Goal: Complete application form: Complete application form

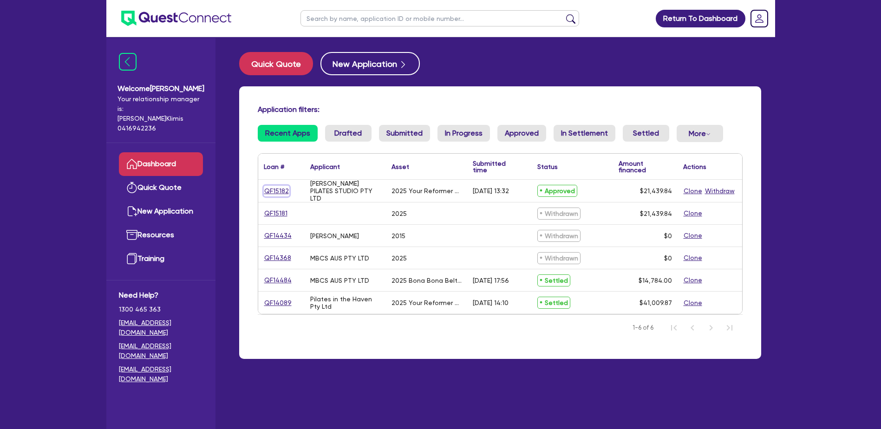
click at [278, 189] on link "QF15182" at bounding box center [277, 191] width 26 height 11
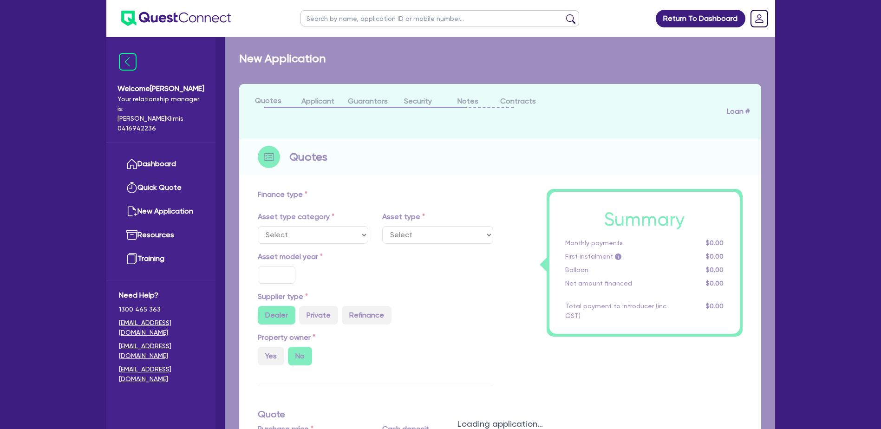
select select "TERTIARY_ASSETS"
type input "2025"
radio input "true"
type input "21,439.84"
type input "2"
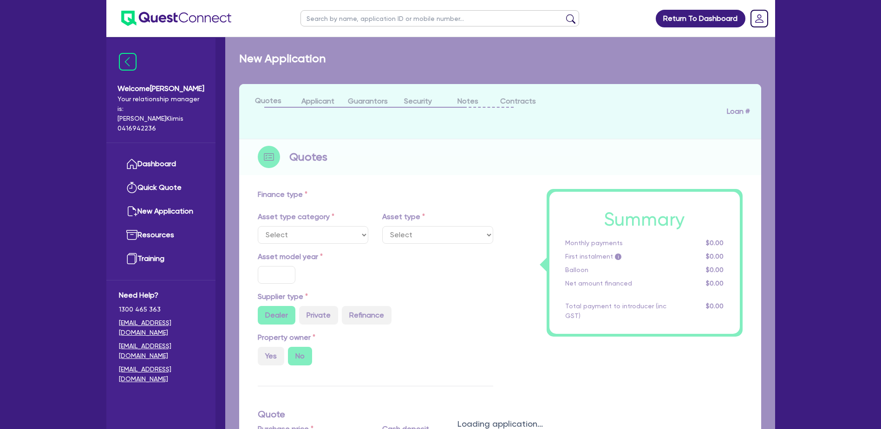
type input "428.8"
radio input "true"
type input "23"
select select "OTHER_TERTIARY"
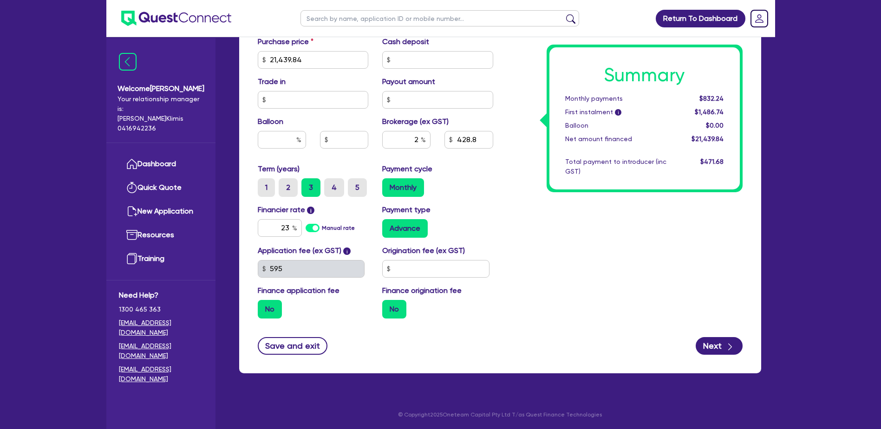
scroll to position [408, 0]
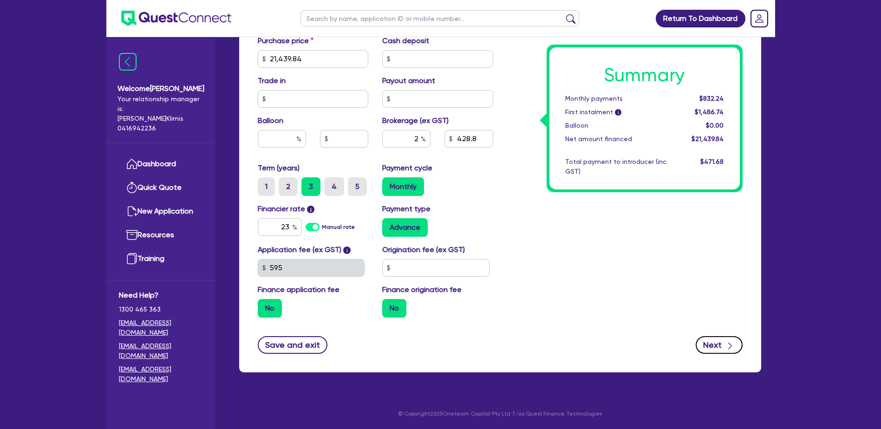
click at [721, 343] on button "Next" at bounding box center [718, 345] width 47 height 18
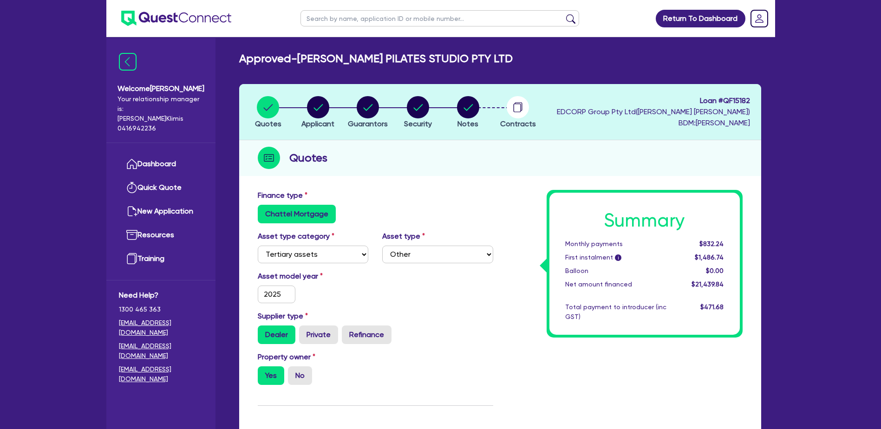
select select "COMPANY"
select select "HEALTH_BEAUTY"
select select "PHYSIOTHERAPY_SERVICES"
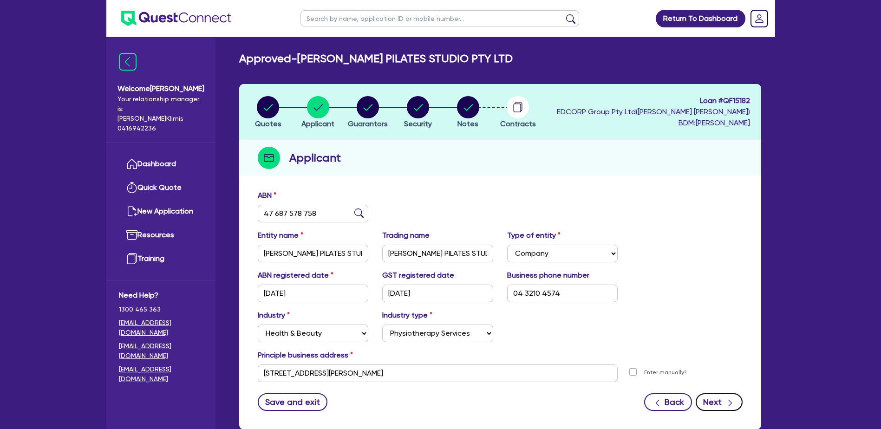
click at [717, 400] on button "Next" at bounding box center [718, 402] width 47 height 18
select select "MS"
select select "NSW"
select select "SINGLE"
select select "PROPERTY"
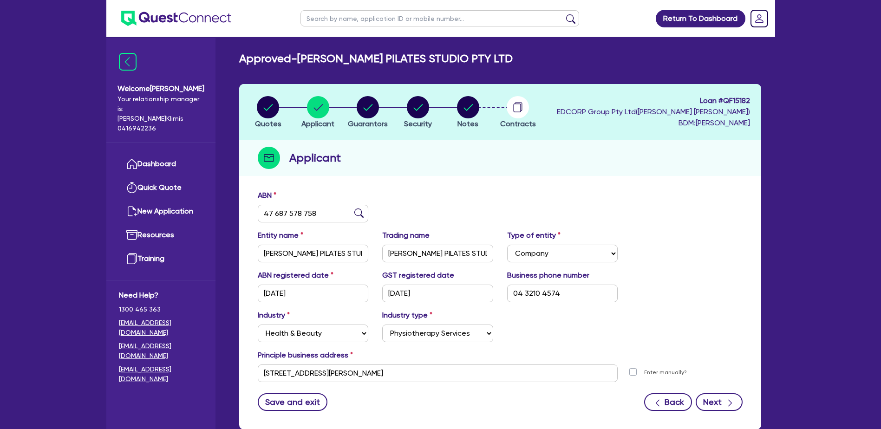
select select "MORTGAGE"
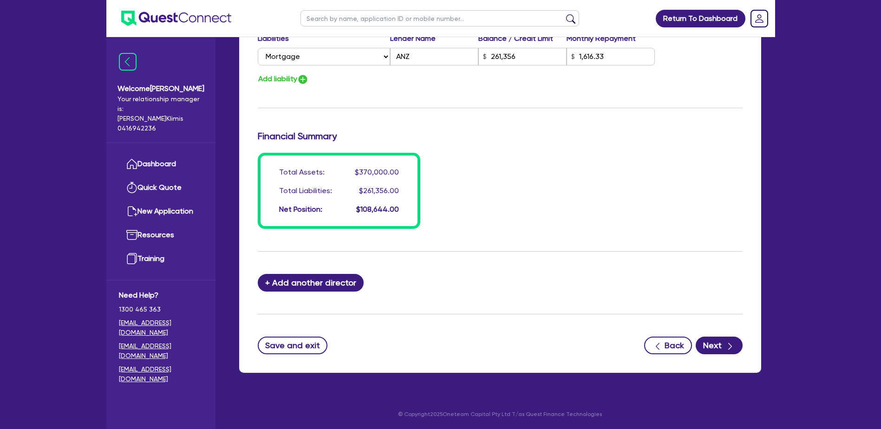
scroll to position [648, 0]
click at [717, 345] on button "Next" at bounding box center [718, 345] width 47 height 18
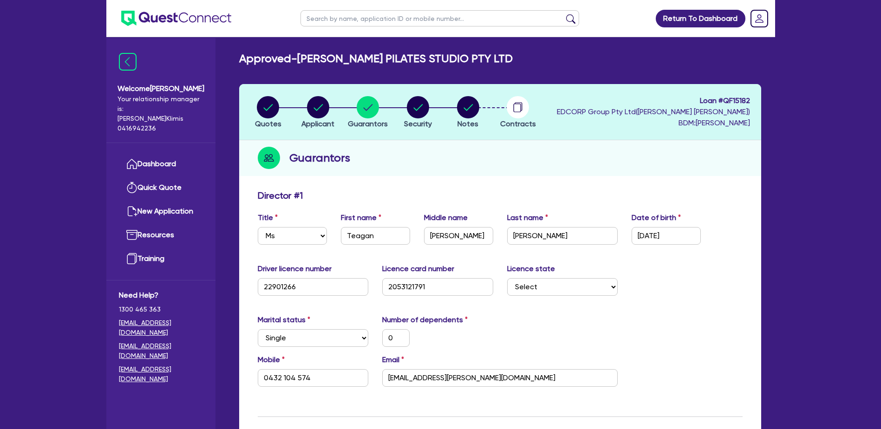
select select "TERTIARY_ASSETS"
select select "OTHER_TERTIARY"
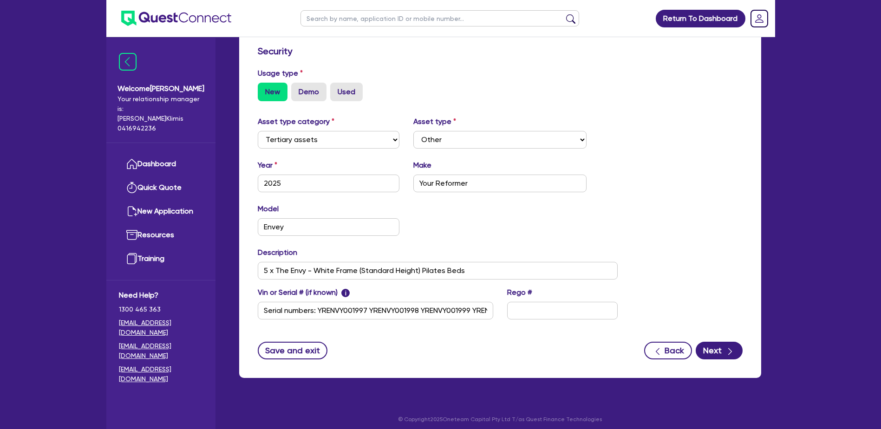
scroll to position [247, 0]
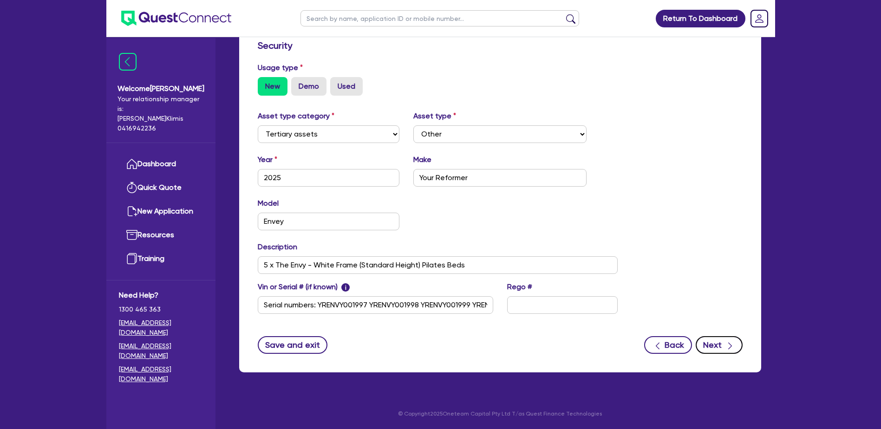
click at [720, 344] on button "Next" at bounding box center [718, 345] width 47 height 18
select select "Quest Finance - Platform Funding"
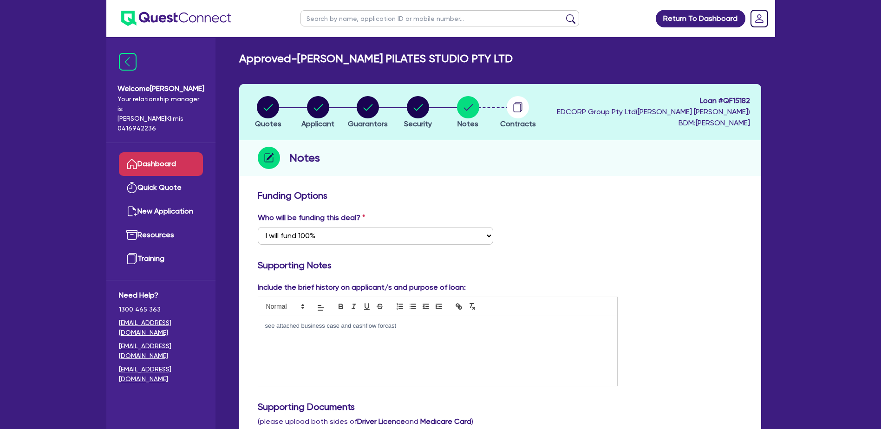
click at [158, 154] on link "Dashboard" at bounding box center [161, 164] width 84 height 24
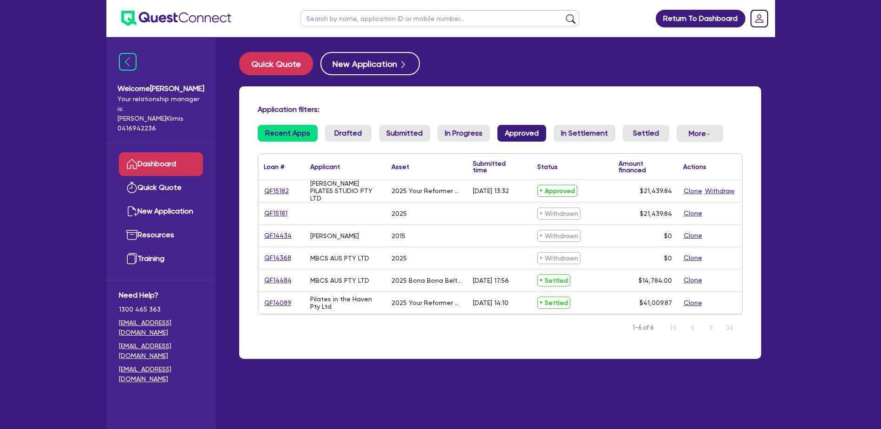
click at [525, 133] on link "Approved" at bounding box center [521, 133] width 49 height 17
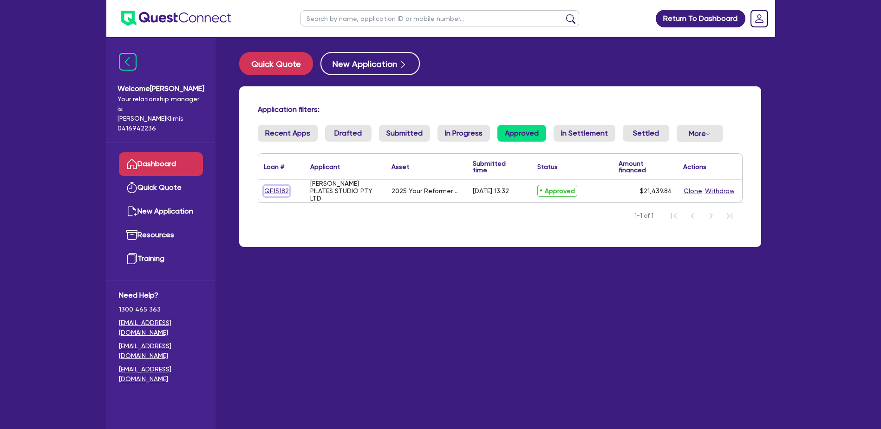
click at [277, 191] on link "QF15182" at bounding box center [277, 191] width 26 height 11
select select "TERTIARY_ASSETS"
select select "OTHER_TERTIARY"
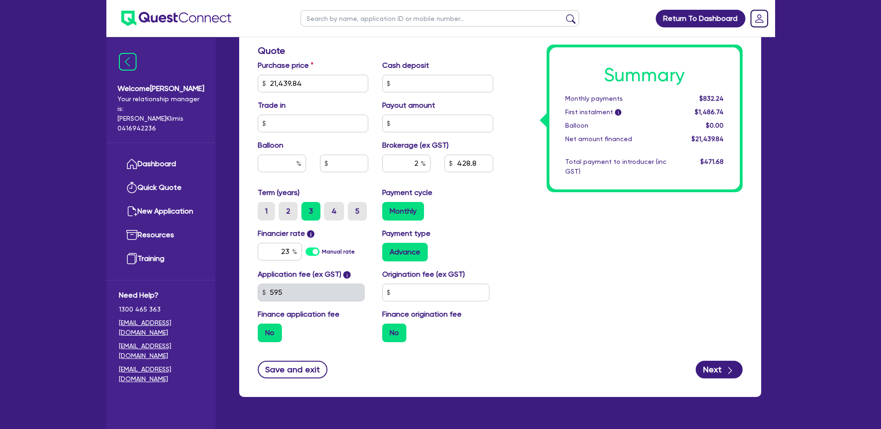
scroll to position [408, 0]
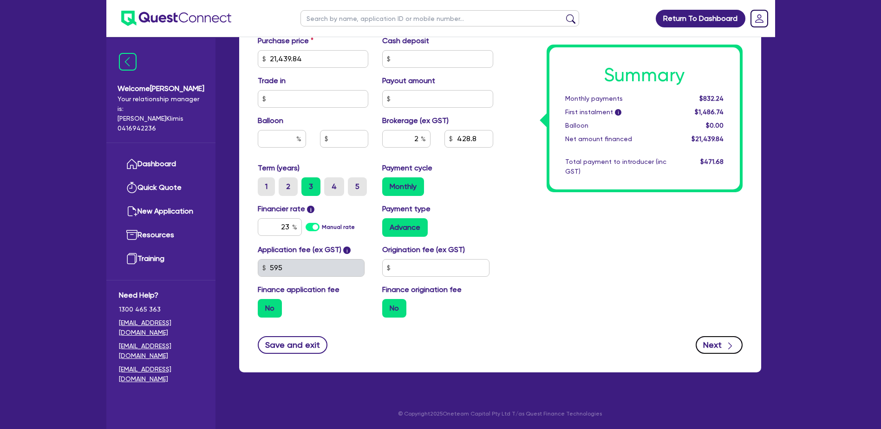
click at [715, 344] on button "Next" at bounding box center [718, 345] width 47 height 18
select select "COMPANY"
select select "HEALTH_BEAUTY"
select select "PHYSIOTHERAPY_SERVICES"
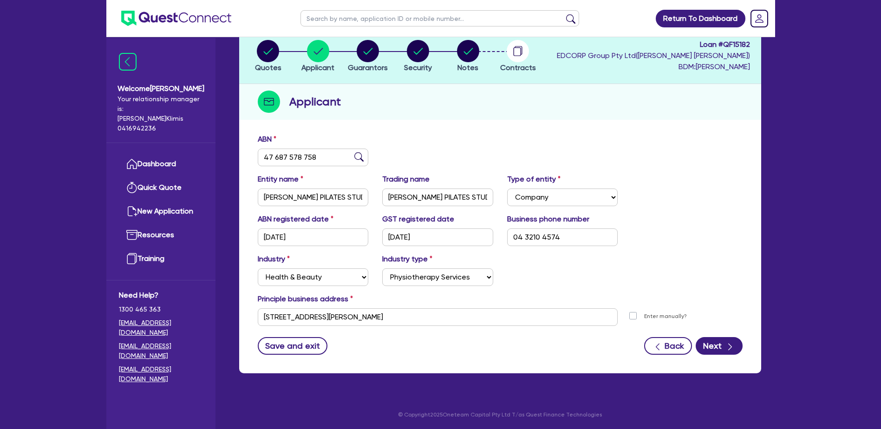
scroll to position [57, 0]
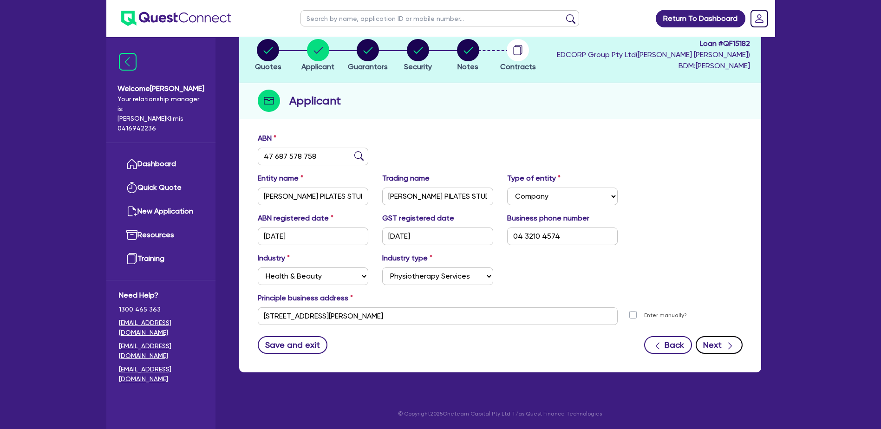
click at [721, 346] on button "Next" at bounding box center [718, 345] width 47 height 18
select select "MS"
select select "NSW"
select select "SINGLE"
select select "PROPERTY"
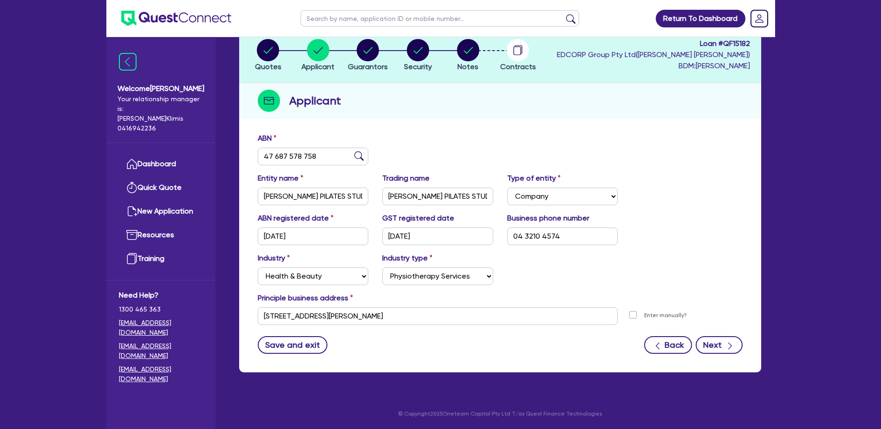
select select "MORTGAGE"
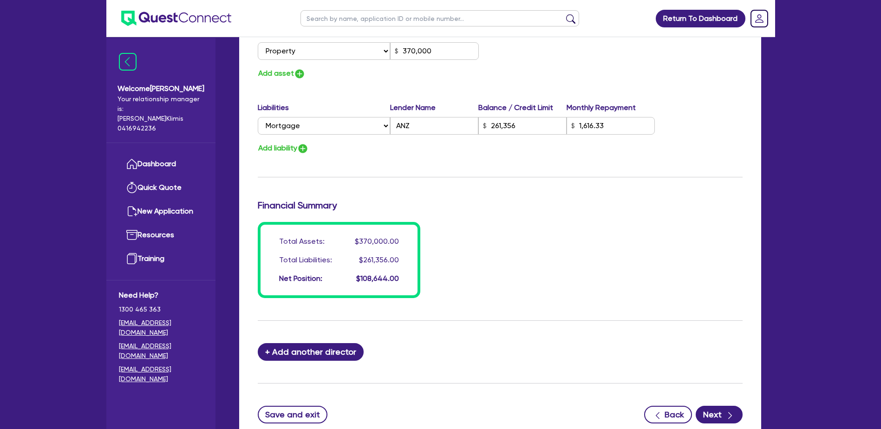
scroll to position [648, 0]
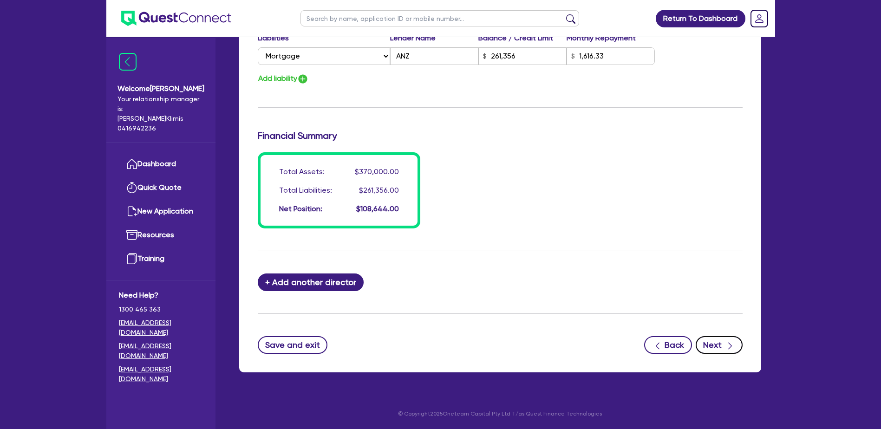
drag, startPoint x: 725, startPoint y: 349, endPoint x: 720, endPoint y: 346, distance: 5.4
click at [724, 347] on button "Next" at bounding box center [718, 345] width 47 height 18
select select "TERTIARY_ASSETS"
select select "OTHER_TERTIARY"
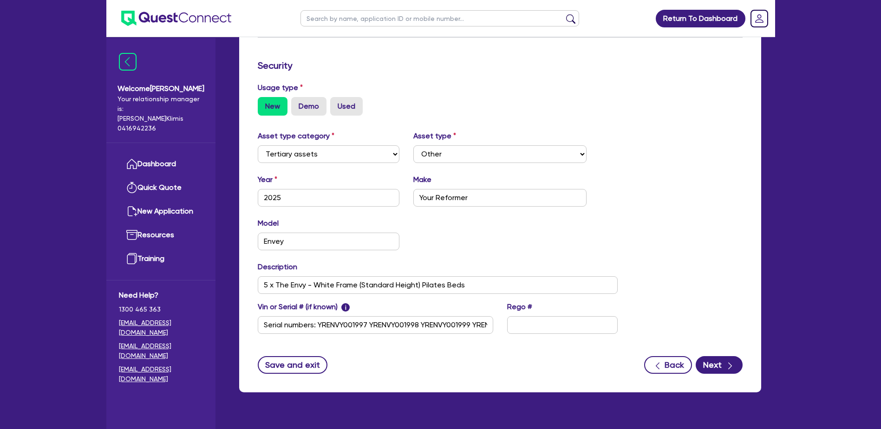
scroll to position [247, 0]
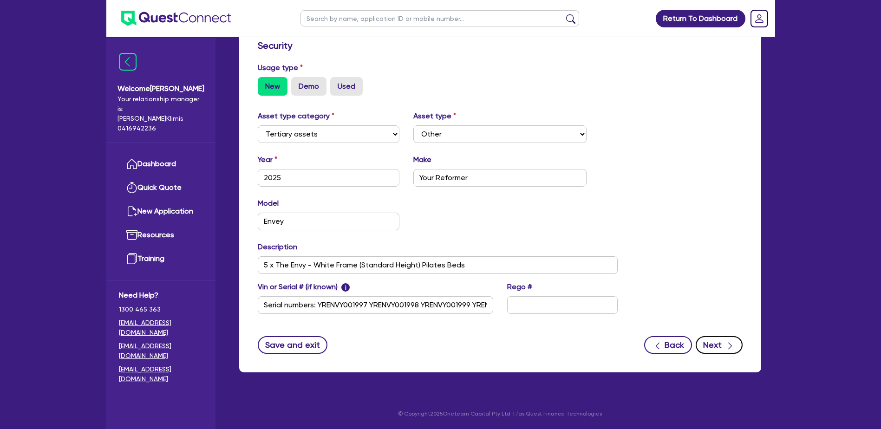
click at [711, 344] on button "Next" at bounding box center [718, 345] width 47 height 18
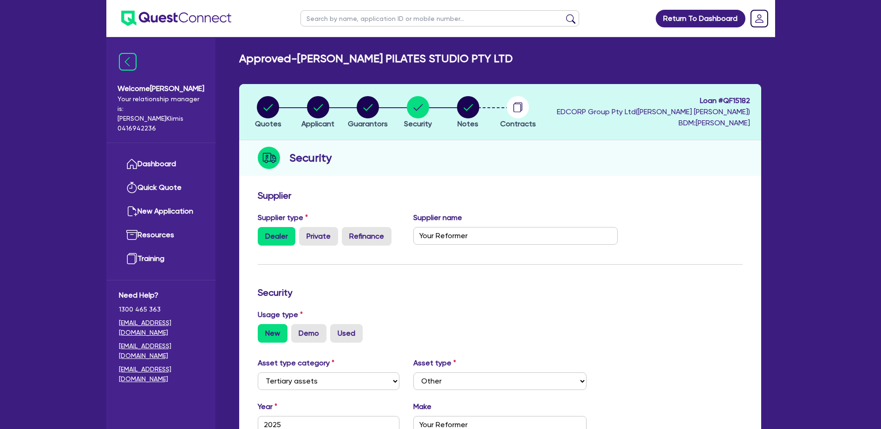
select select "Quest Finance - Platform Funding"
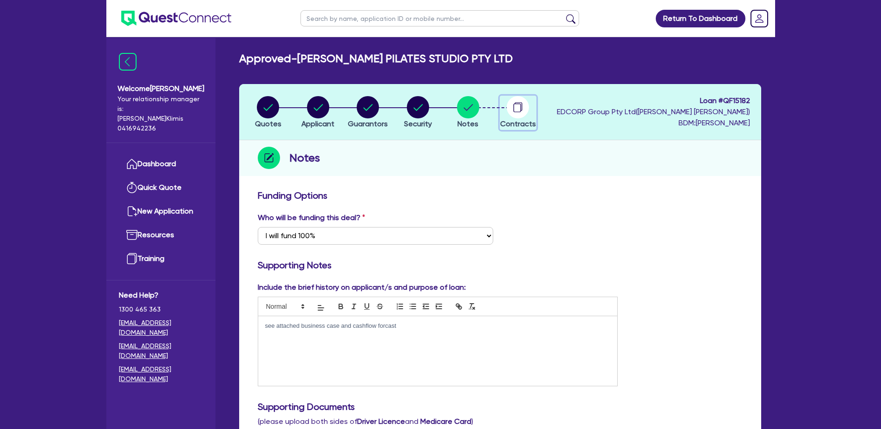
click at [521, 106] on circle "button" at bounding box center [518, 107] width 22 height 22
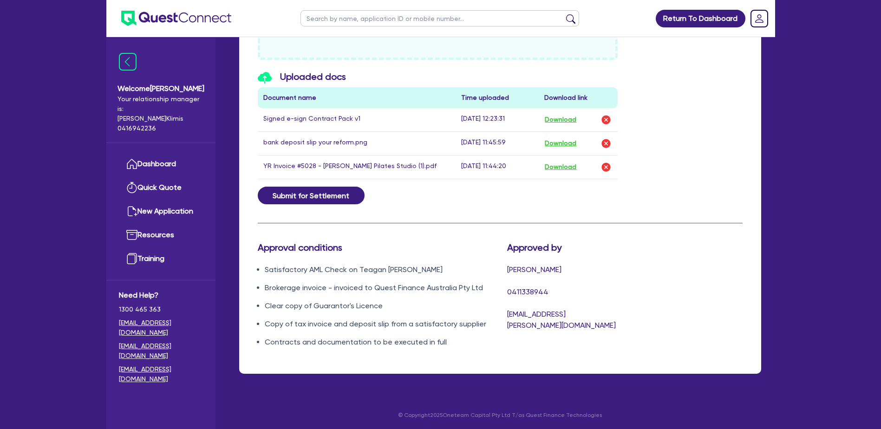
scroll to position [487, 0]
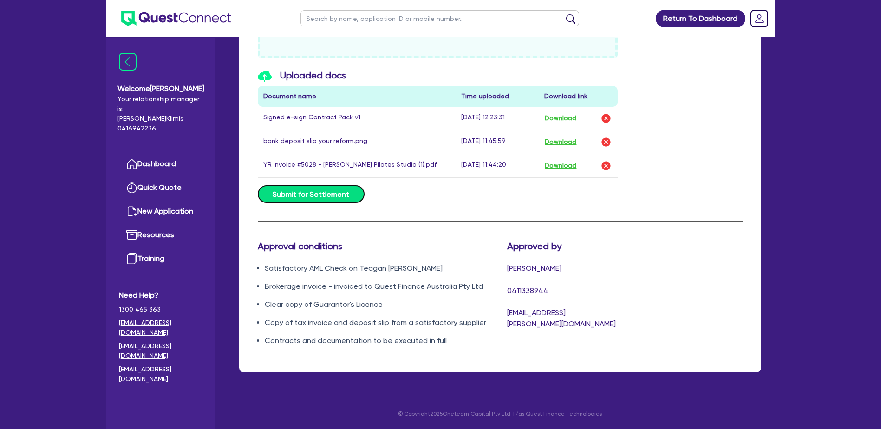
click at [299, 194] on button "Submit for Settlement" at bounding box center [311, 194] width 107 height 18
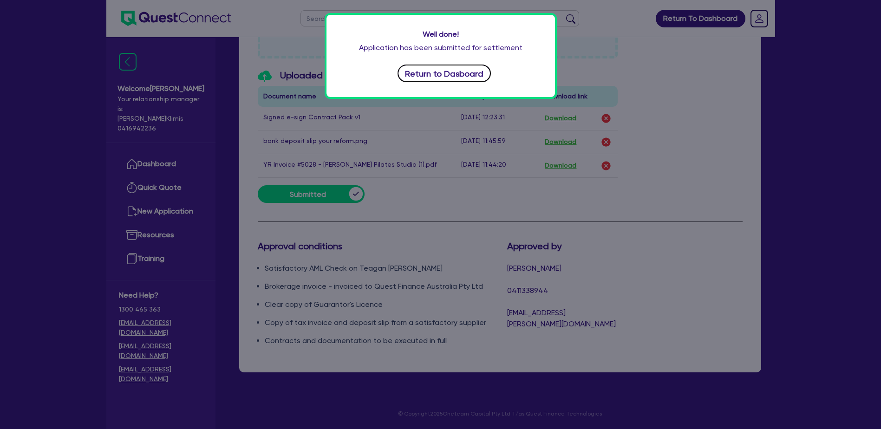
click at [452, 73] on button "Return to Dasboard" at bounding box center [444, 74] width 94 height 18
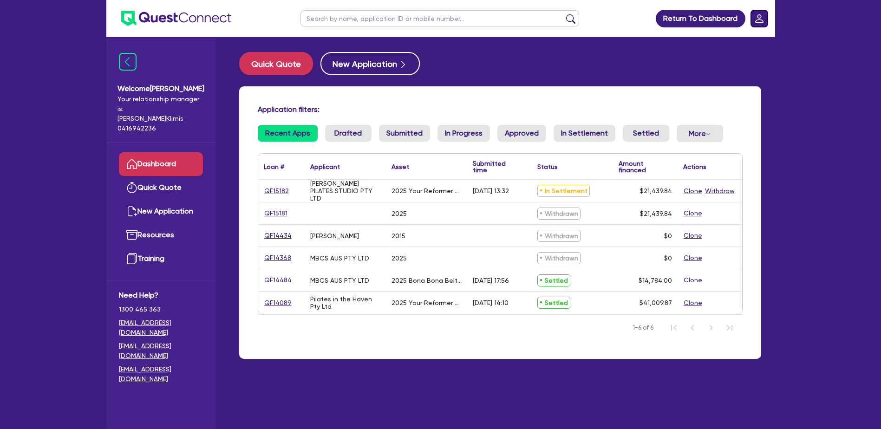
click at [757, 18] on rect "Dropdown toggle" at bounding box center [759, 18] width 17 height 17
click at [721, 57] on link "Logout" at bounding box center [733, 59] width 70 height 17
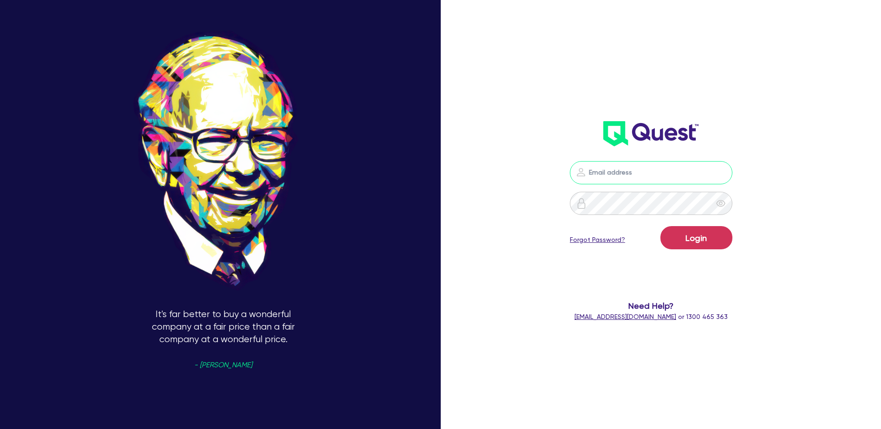
type input "[PERSON_NAME][EMAIL_ADDRESS][PERSON_NAME][DOMAIN_NAME]"
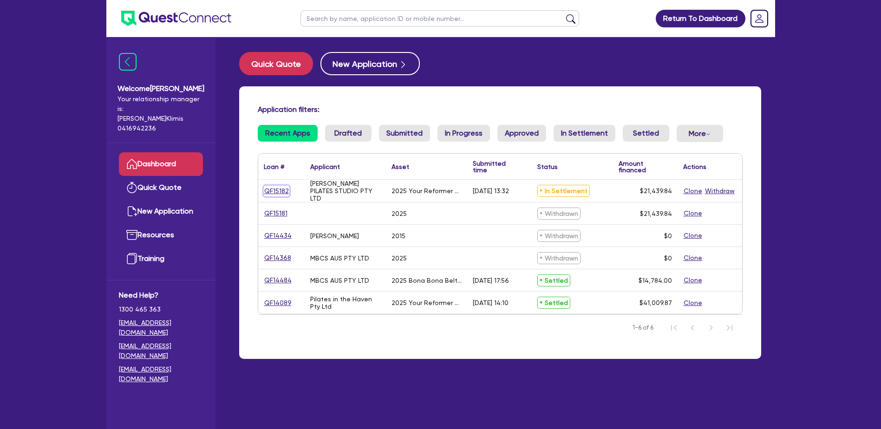
click at [276, 188] on link "QF15182" at bounding box center [277, 191] width 26 height 11
select select "TERTIARY_ASSETS"
select select "OTHER_TERTIARY"
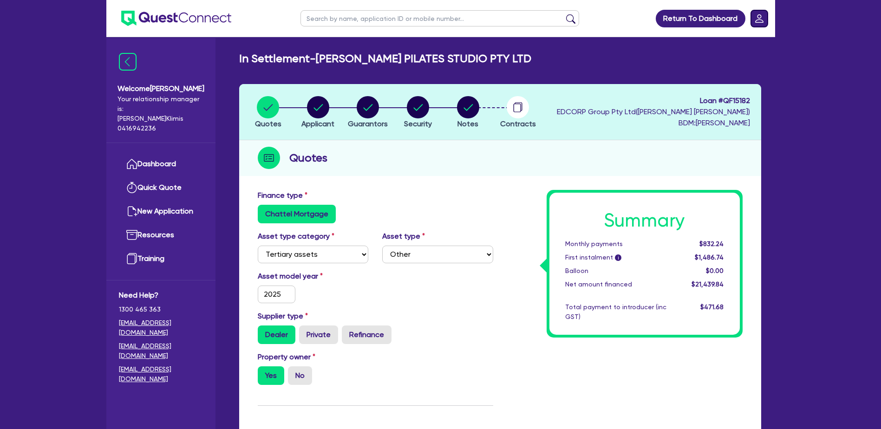
click at [764, 15] on rect "Dropdown toggle" at bounding box center [759, 18] width 17 height 17
click at [737, 62] on link "Logout" at bounding box center [733, 59] width 70 height 17
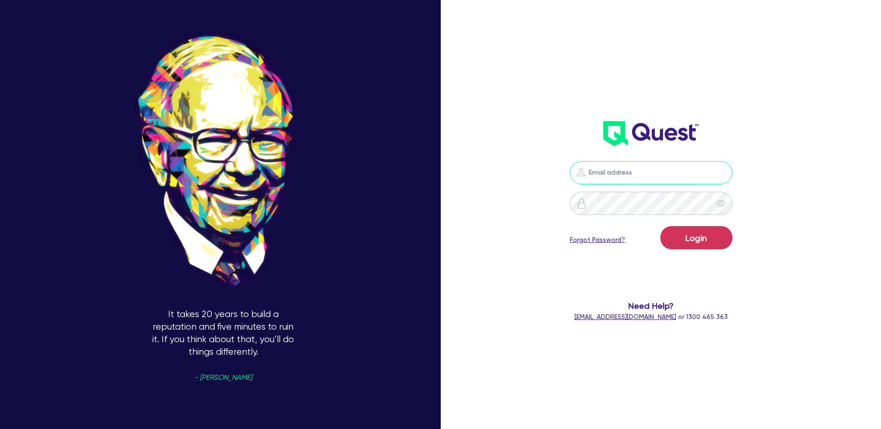
type input "[PERSON_NAME][EMAIL_ADDRESS][PERSON_NAME][DOMAIN_NAME]"
click at [701, 237] on button "Login" at bounding box center [696, 237] width 72 height 23
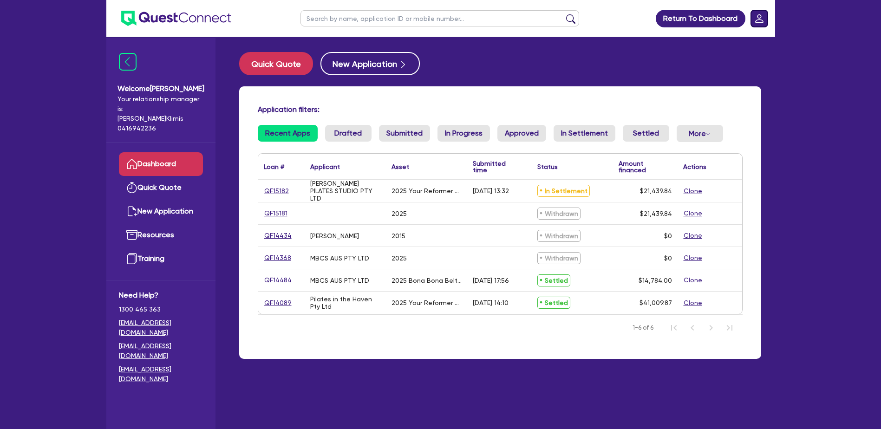
click at [762, 16] on rect "Dropdown toggle" at bounding box center [759, 18] width 17 height 17
click at [725, 63] on link "Logout" at bounding box center [733, 59] width 70 height 17
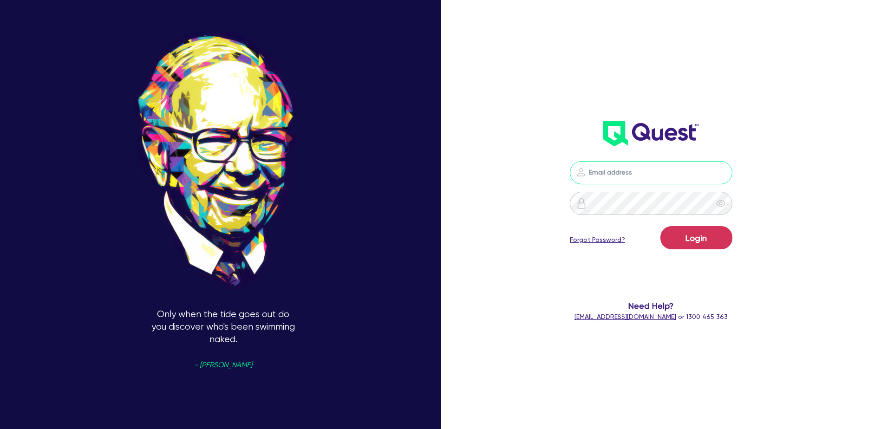
type input "[PERSON_NAME][EMAIL_ADDRESS][PERSON_NAME][DOMAIN_NAME]"
